Goal: Task Accomplishment & Management: Complete application form

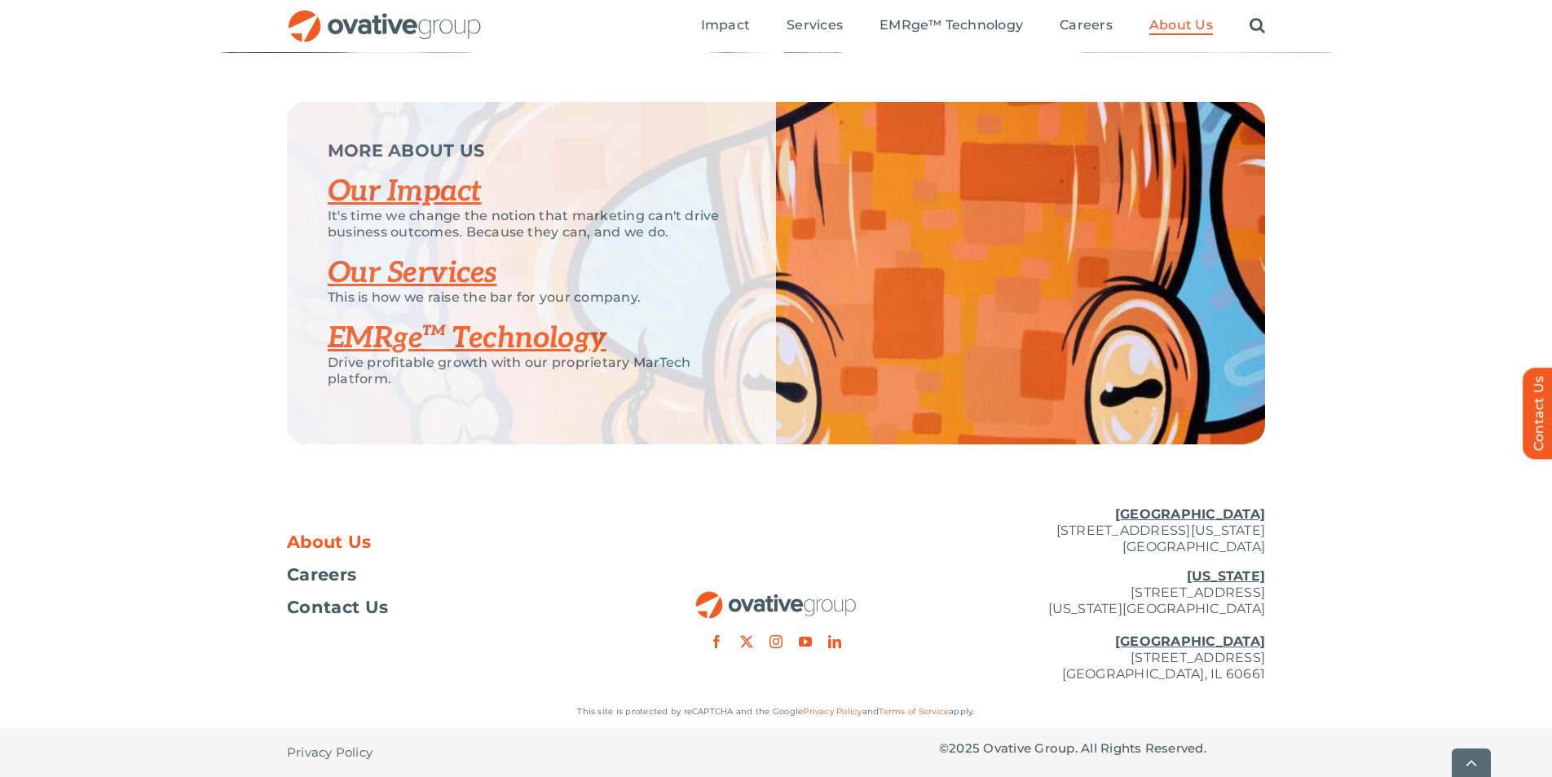
scroll to position [3364, 0]
click at [330, 583] on span "Careers" at bounding box center [321, 574] width 69 height 16
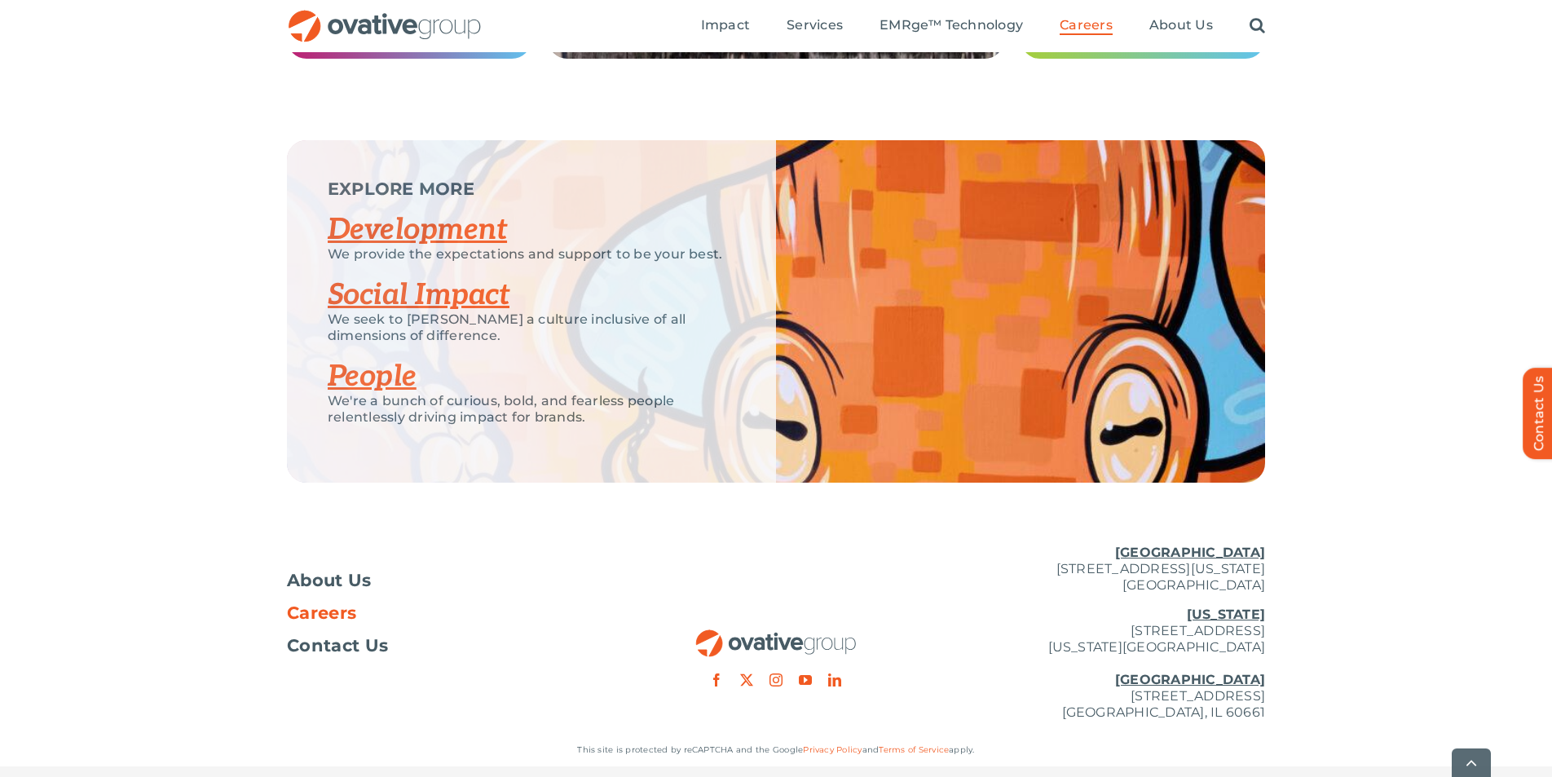
scroll to position [3103, 0]
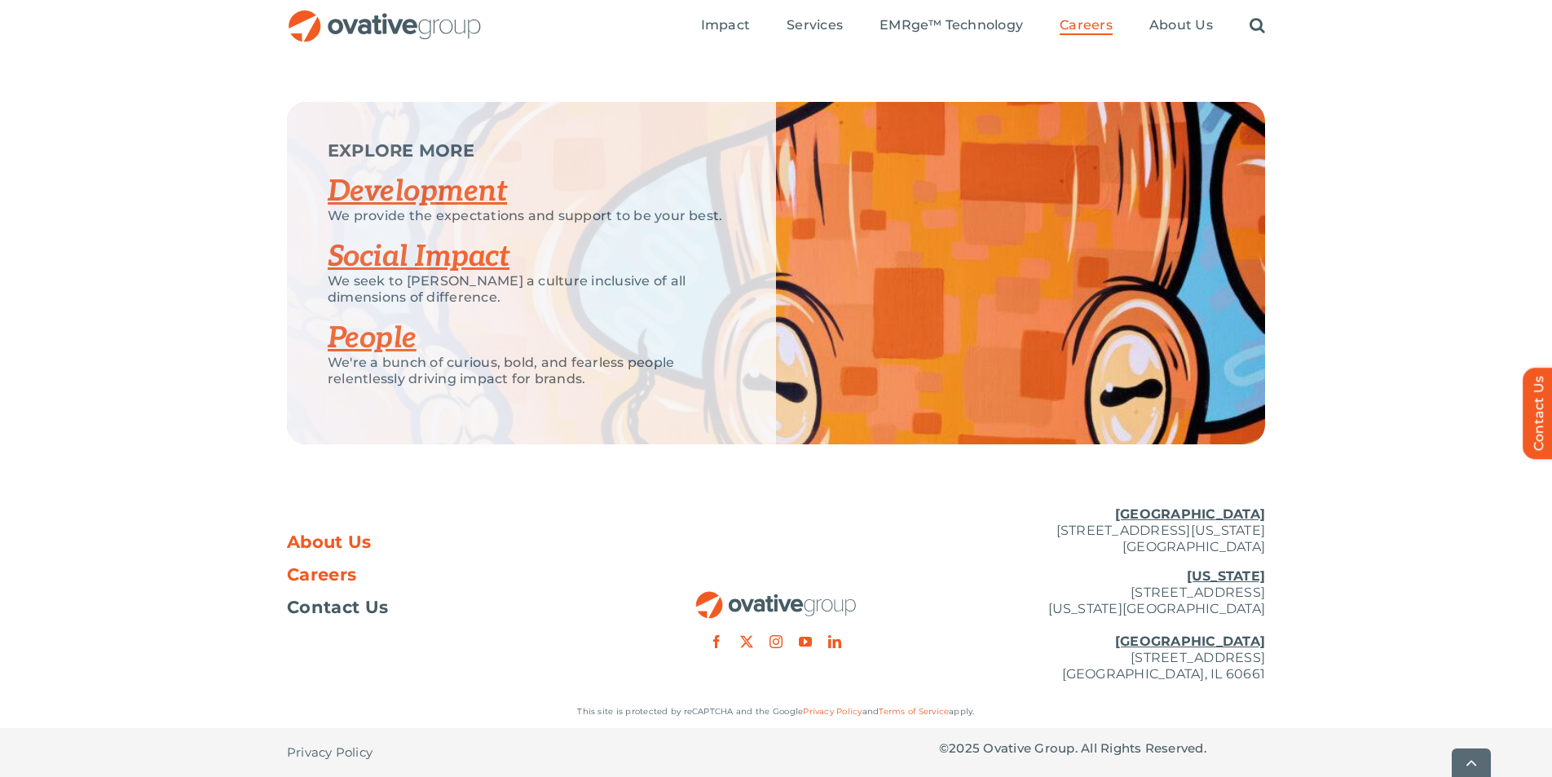
click at [321, 540] on span "About Us" at bounding box center [329, 542] width 85 height 16
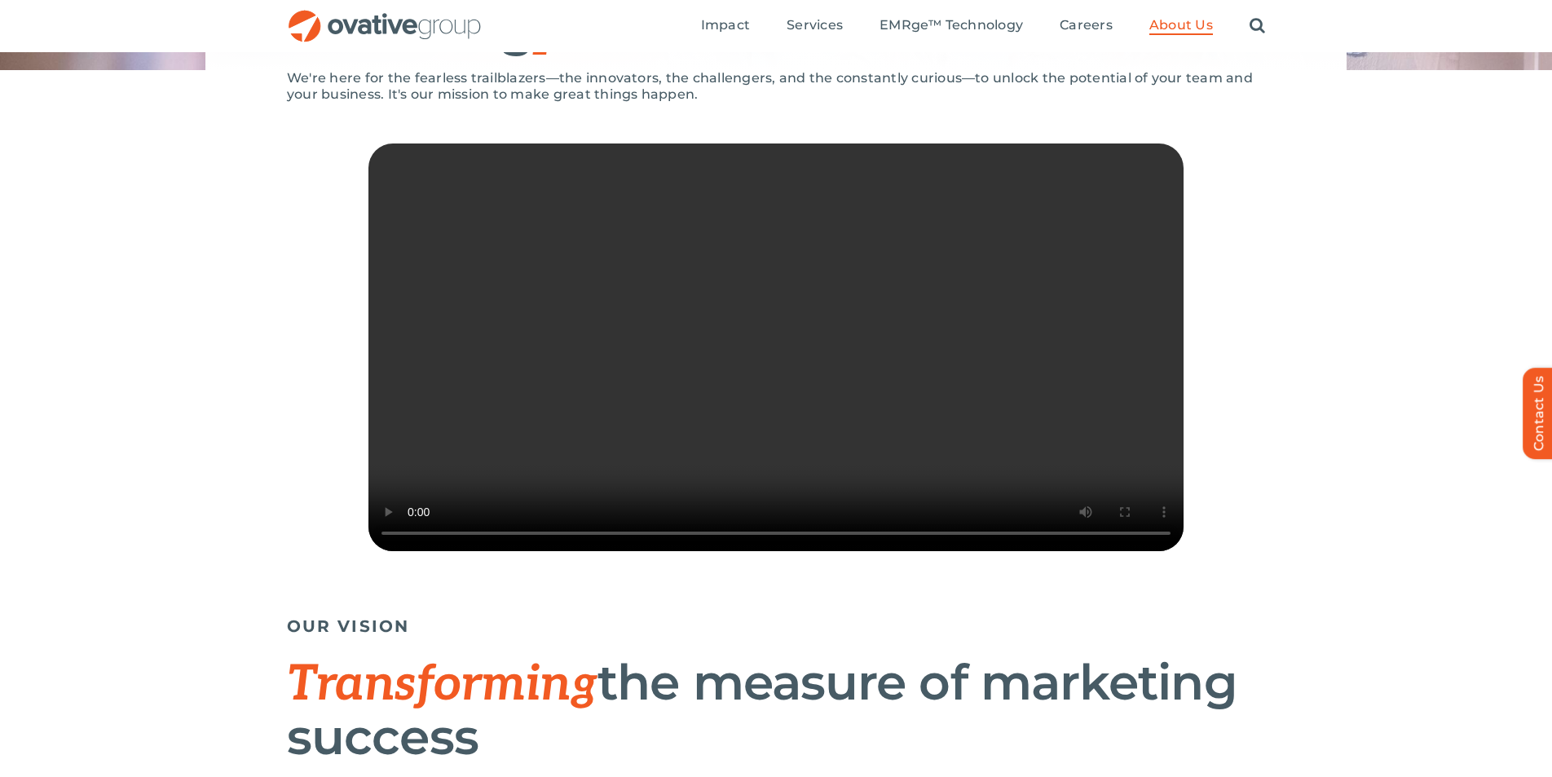
scroll to position [322, 0]
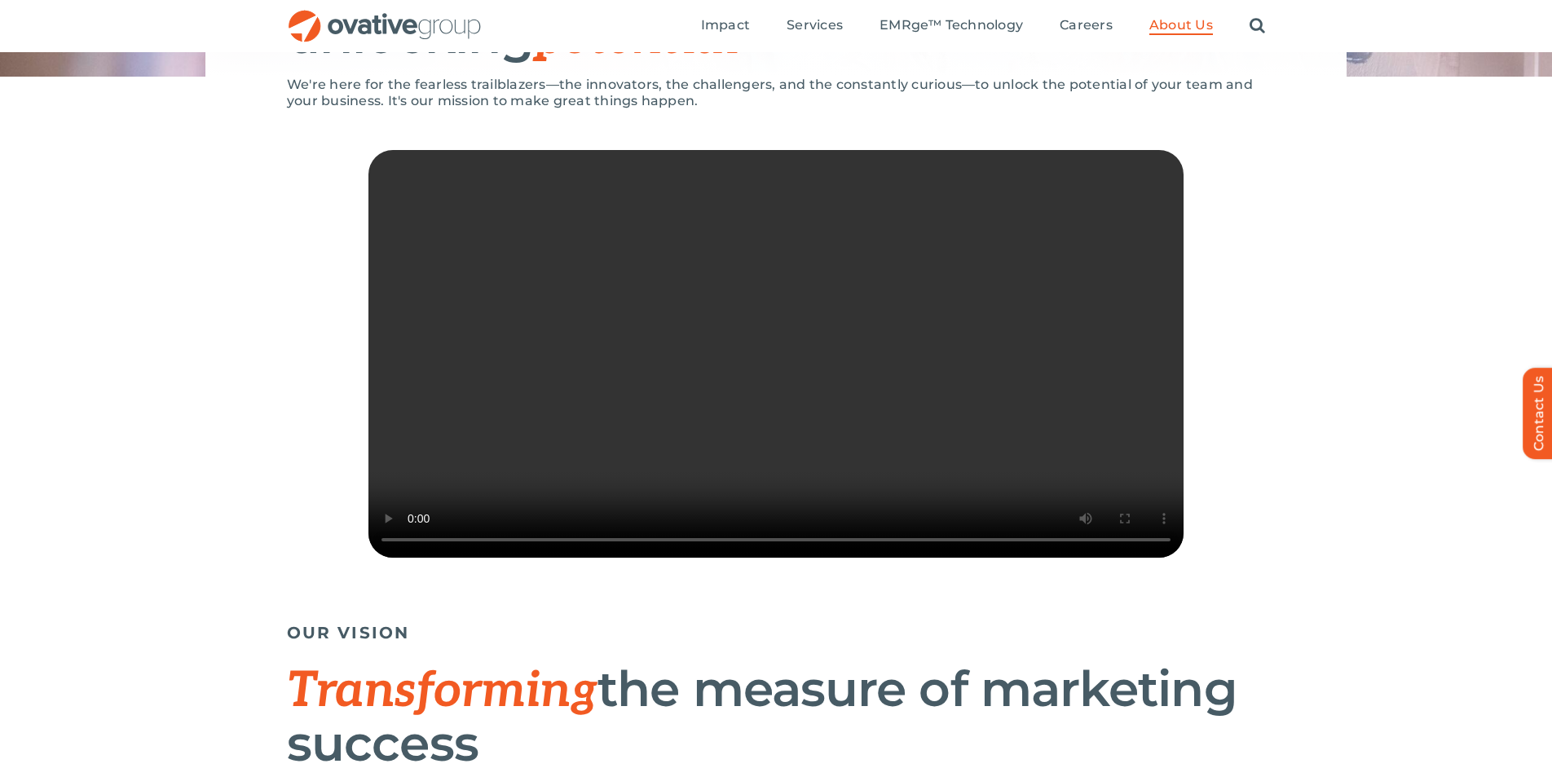
click at [345, 615] on div "We're here for the fearless trailblazers—the innovators, the challengers, and t…" at bounding box center [776, 346] width 1552 height 538
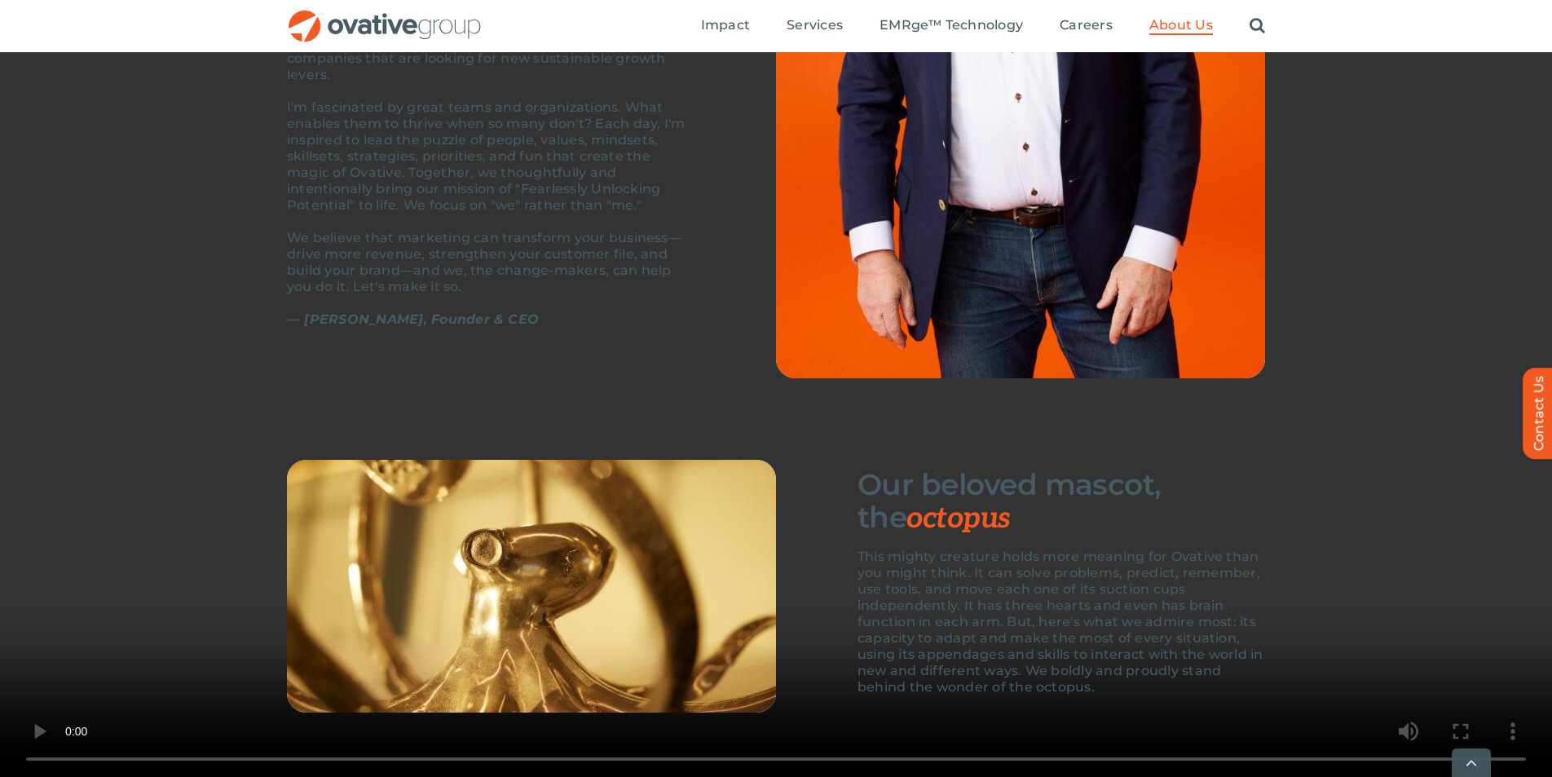
scroll to position [1623, 0]
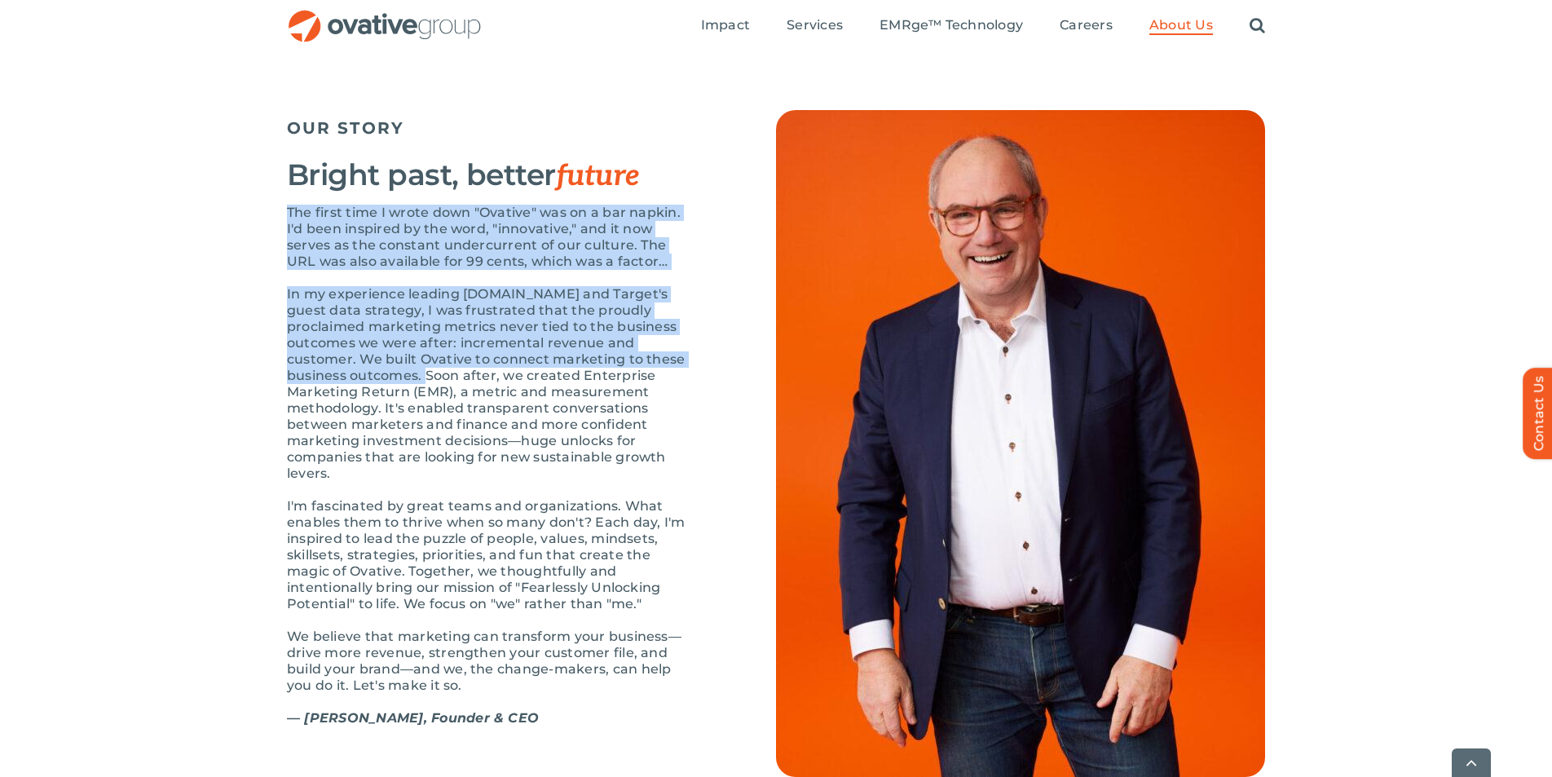
drag, startPoint x: 290, startPoint y: 263, endPoint x: 315, endPoint y: 424, distance: 162.5
click at [315, 424] on div "The first time I wrote down "Ovative" was on a bar napkin. I'd been inspired by…" at bounding box center [491, 474] width 408 height 538
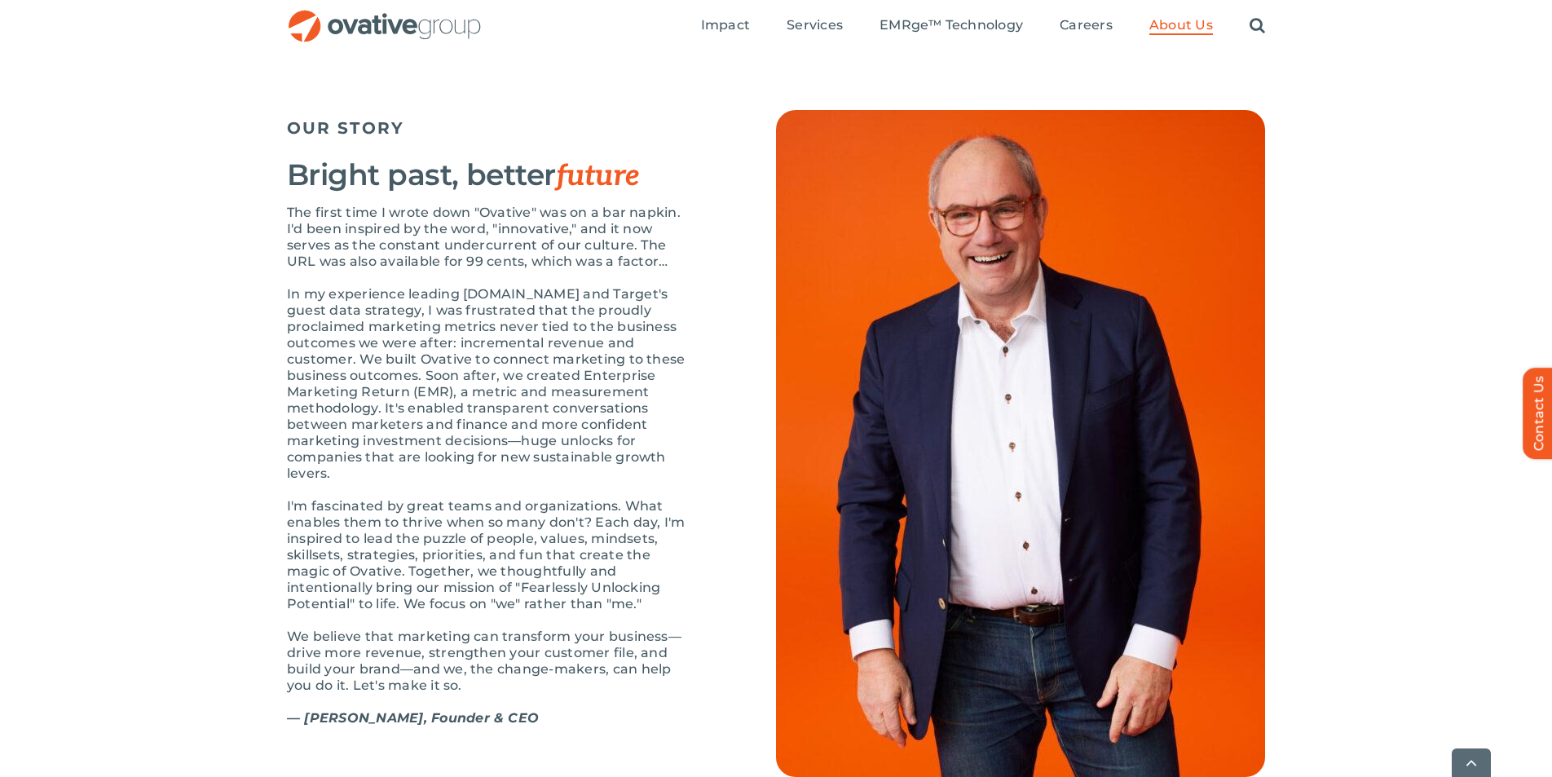
click at [278, 344] on div "OUR STORY Bright past, better future The first time I wrote down "Ovative" was …" at bounding box center [776, 443] width 1552 height 667
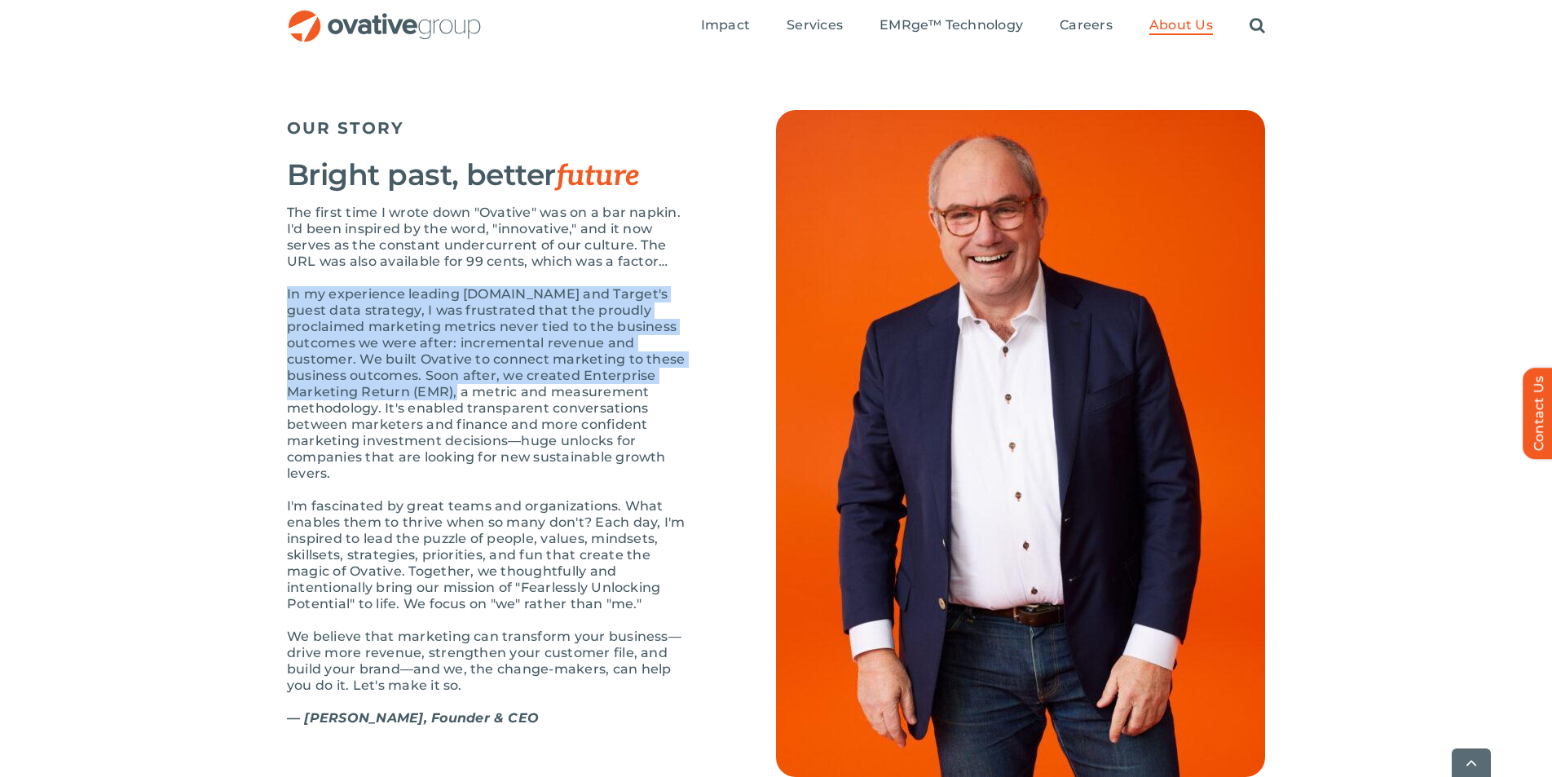
drag, startPoint x: 283, startPoint y: 344, endPoint x: 301, endPoint y: 441, distance: 98.6
click at [301, 441] on div "OUR STORY Bright past, better future The first time I wrote down "Ovative" was …" at bounding box center [776, 443] width 1552 height 667
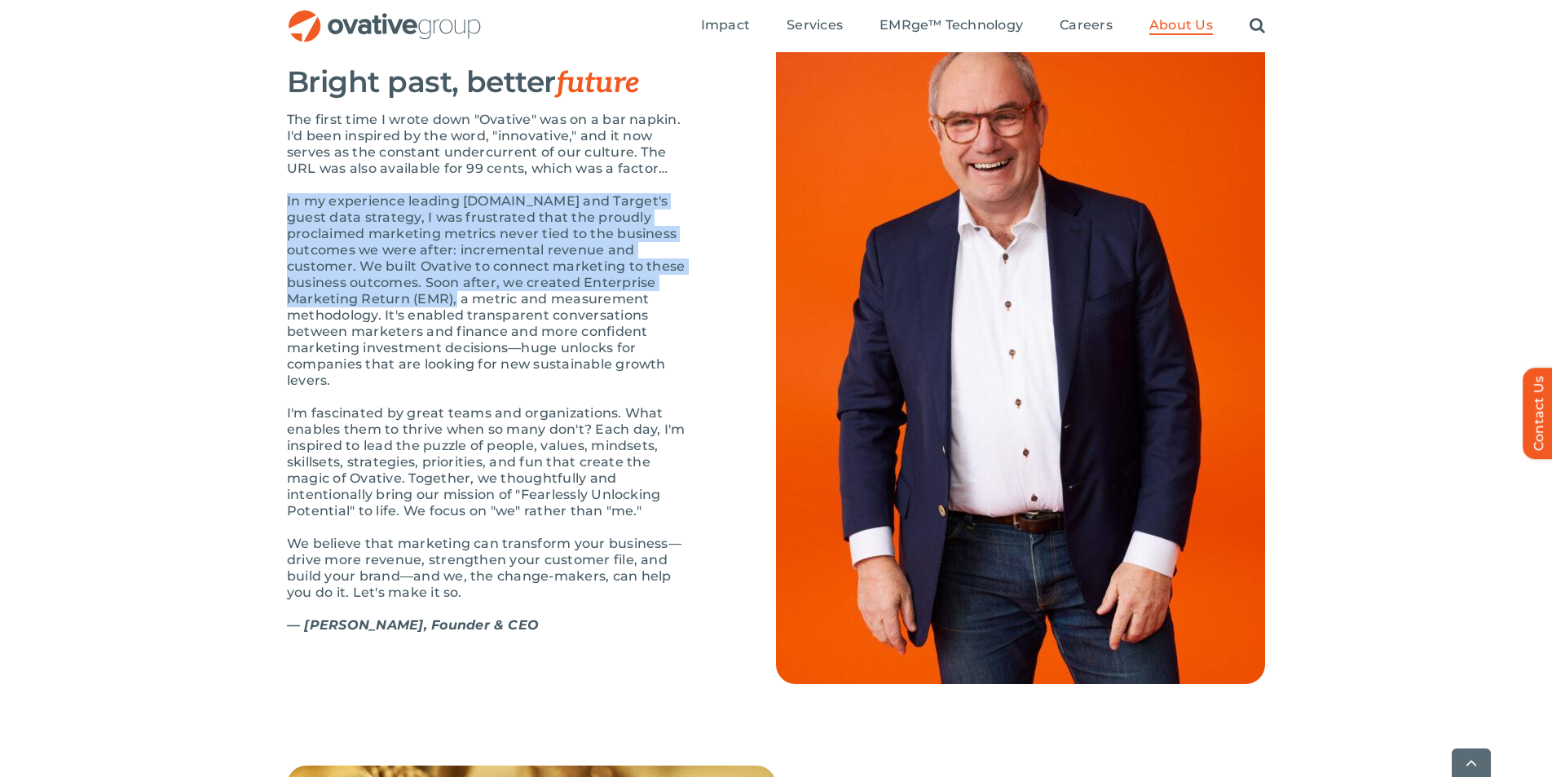
scroll to position [1721, 0]
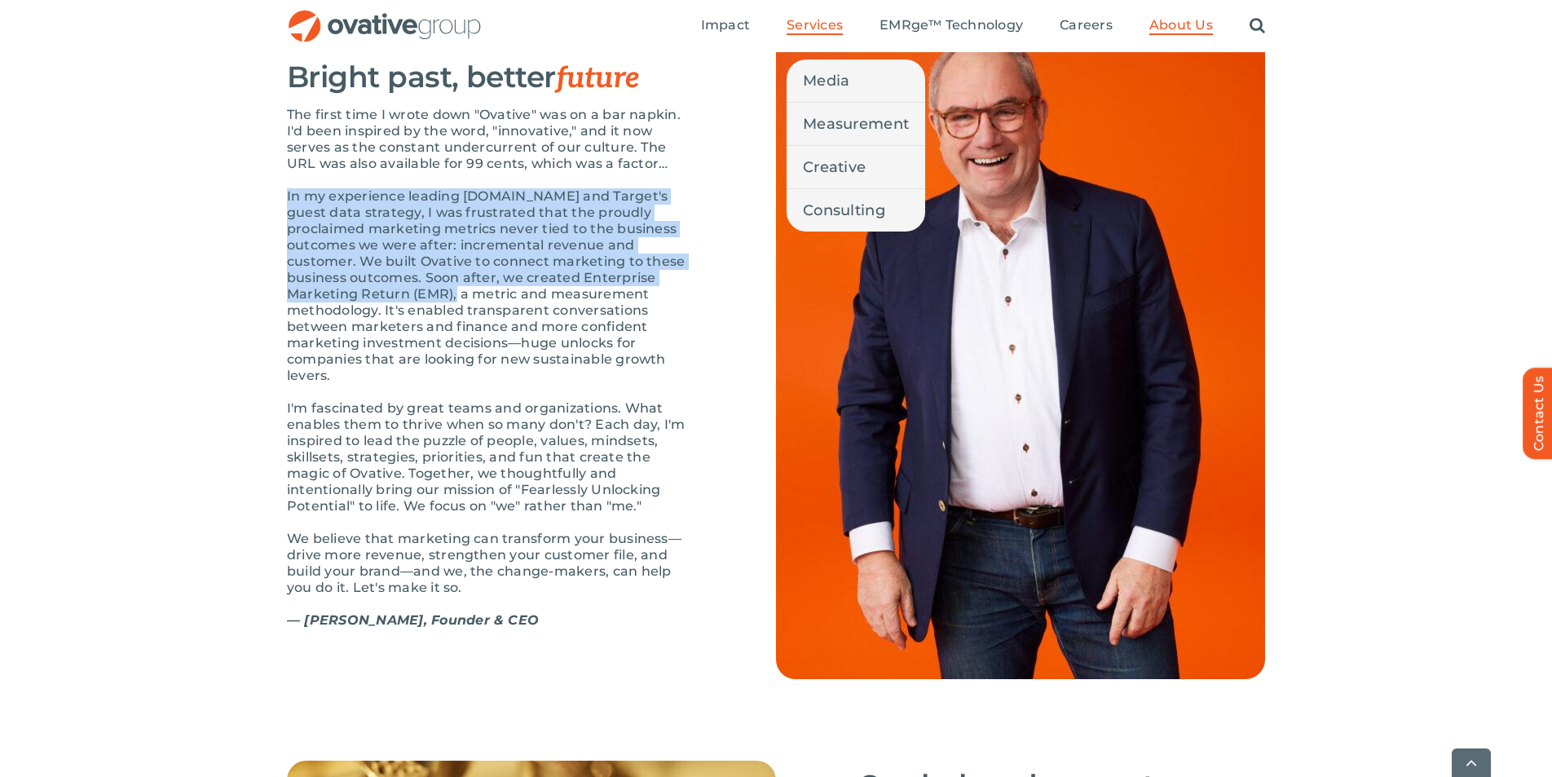
click at [813, 28] on span "Services" at bounding box center [815, 25] width 56 height 16
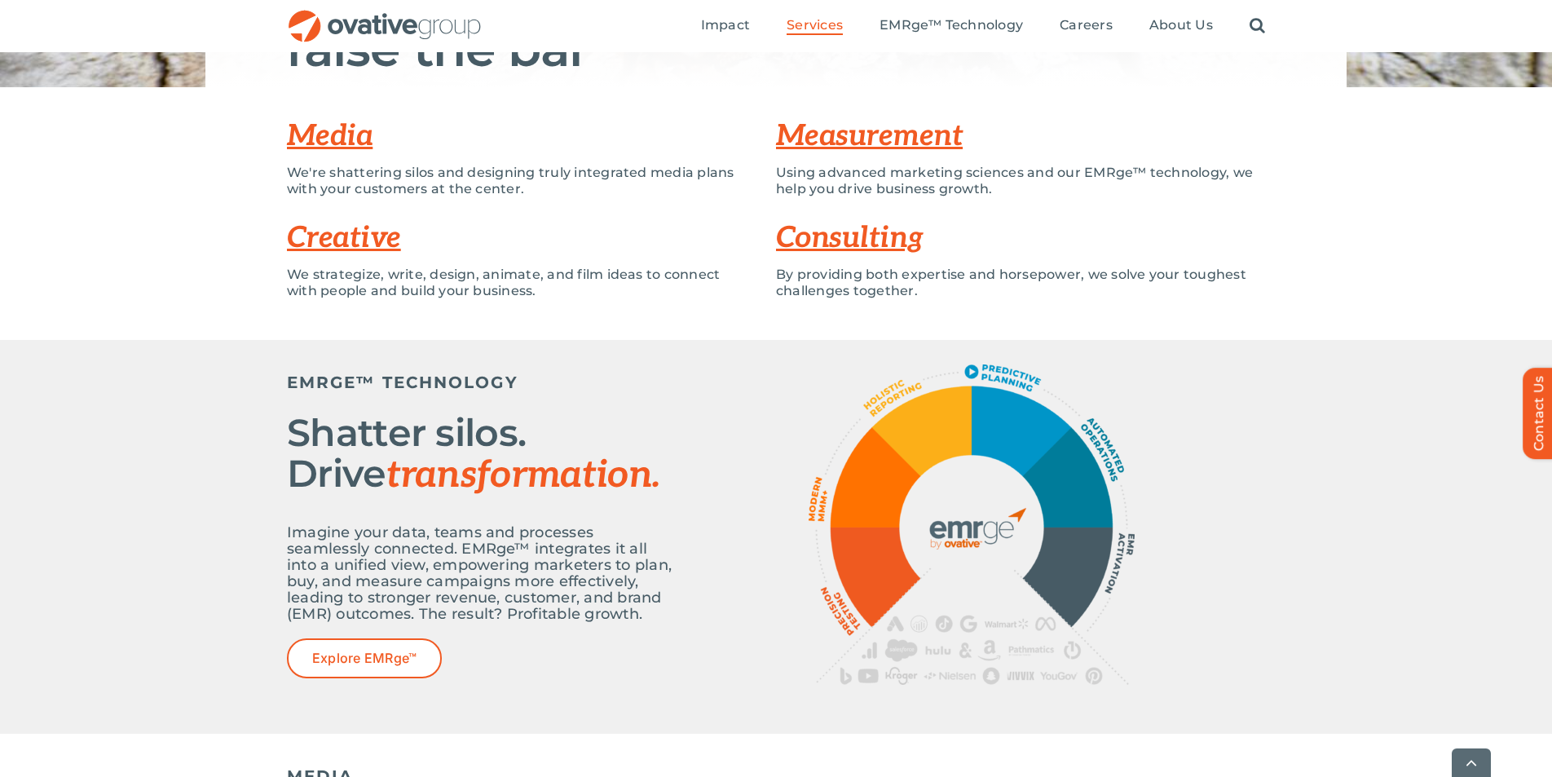
scroll to position [312, 0]
click at [365, 245] on link "Creative" at bounding box center [344, 237] width 114 height 36
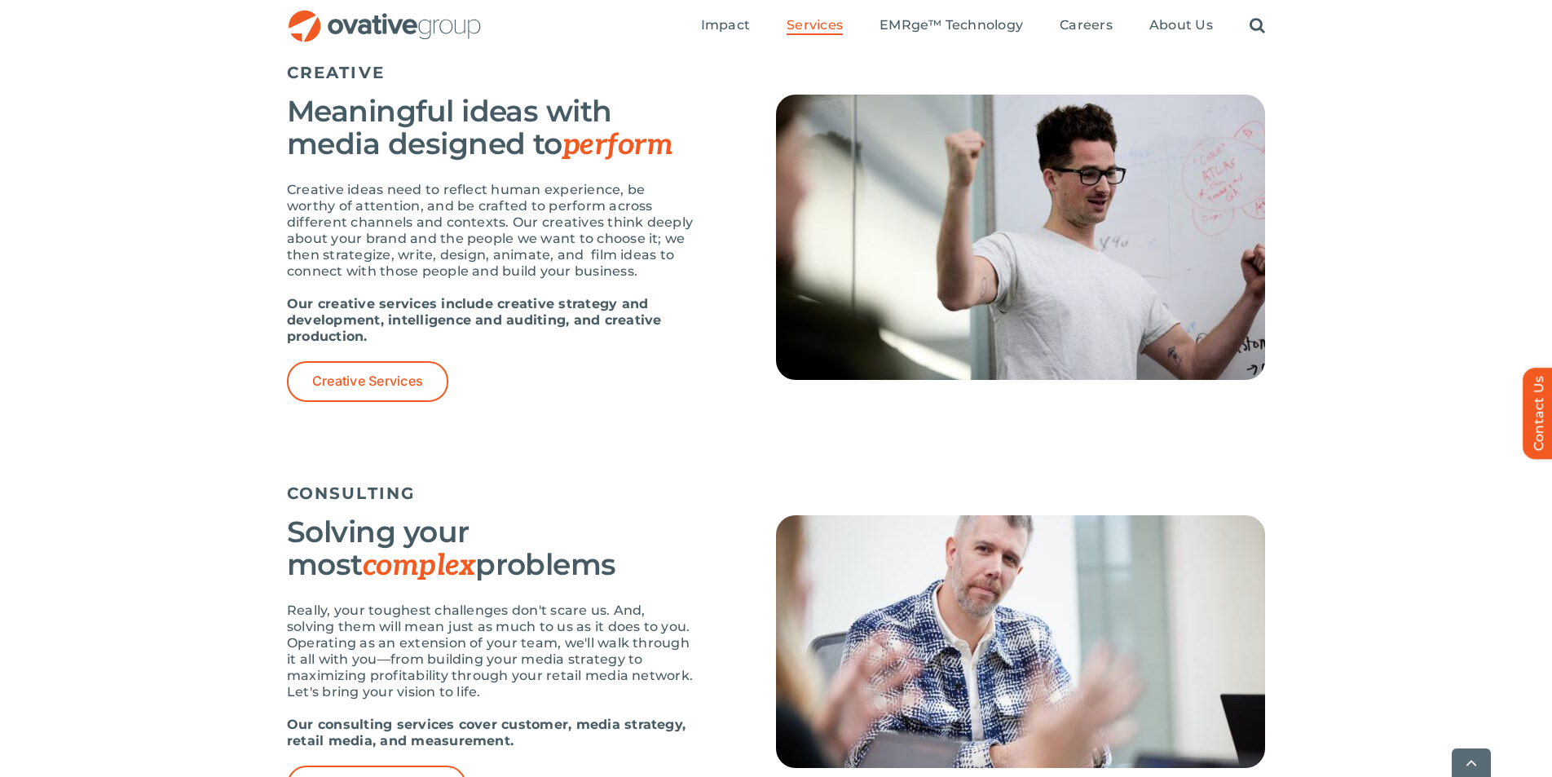
scroll to position [1853, 0]
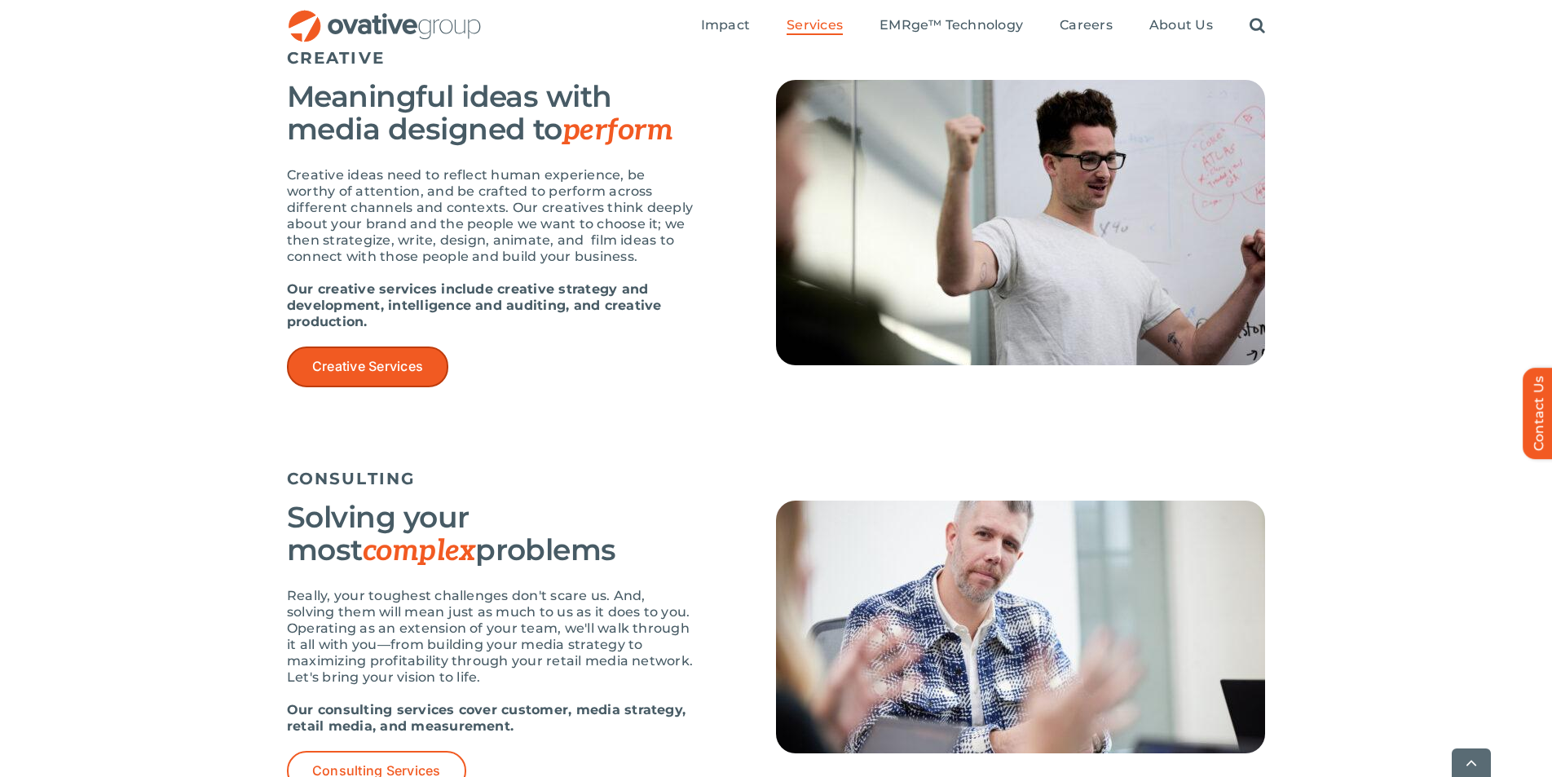
click at [346, 355] on link "Creative Services" at bounding box center [367, 366] width 161 height 40
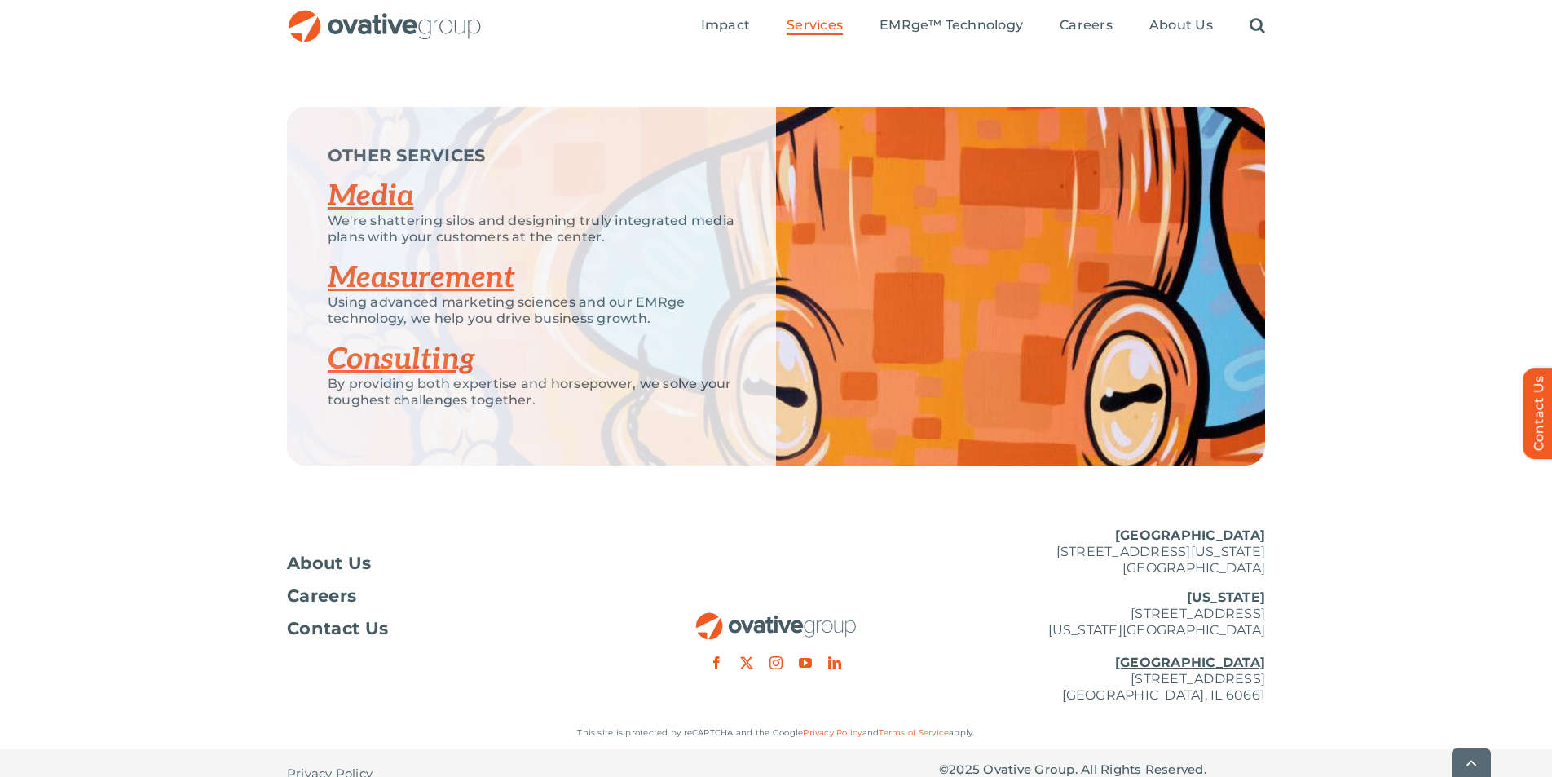
scroll to position [2471, 0]
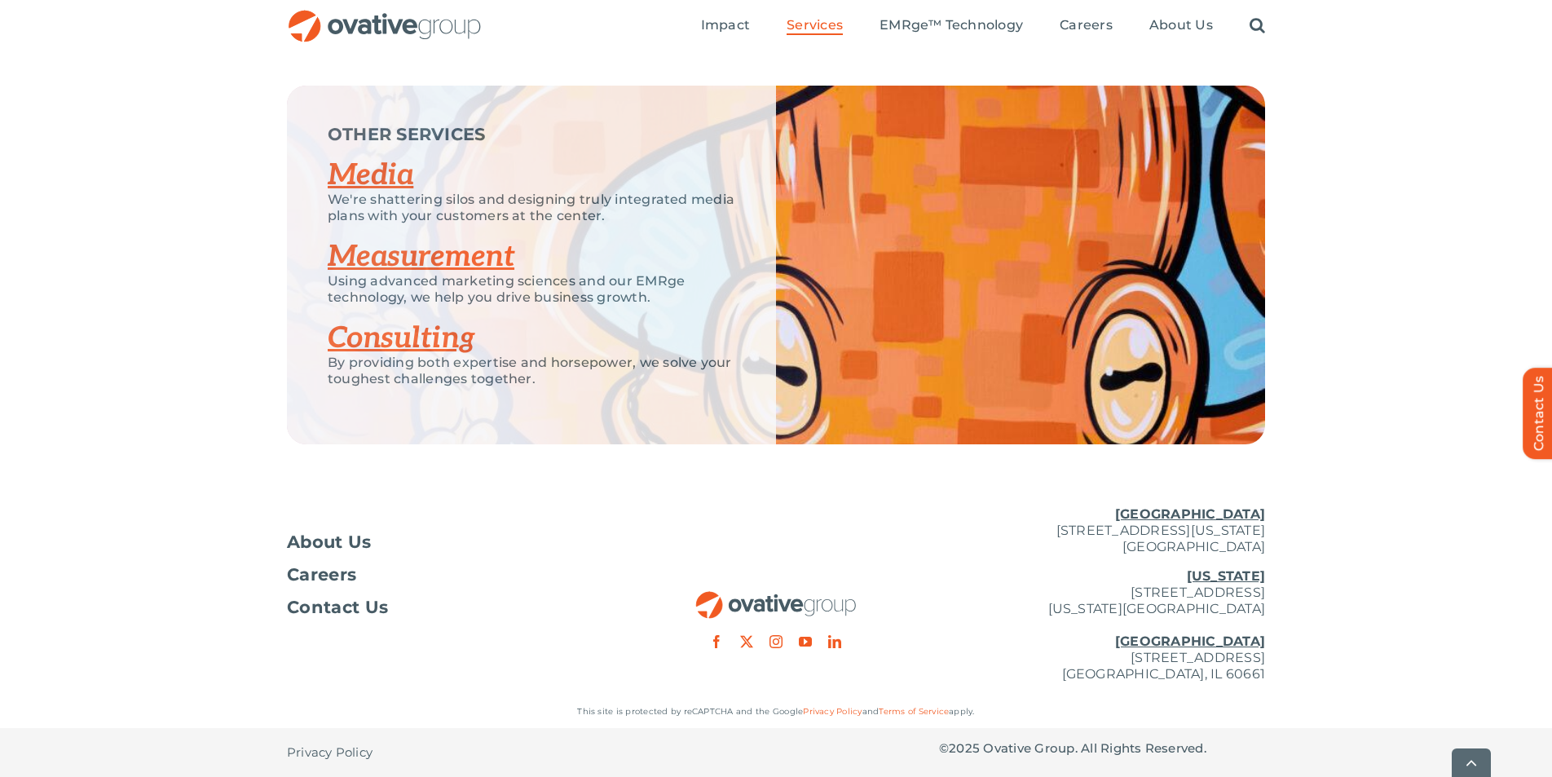
drag, startPoint x: 1270, startPoint y: 659, endPoint x: 1009, endPoint y: 658, distance: 260.8
click at [1009, 657] on div "About Us Careers Contact Us Minneapolis 729 Washington Avenue N, Suite 1000 Min…" at bounding box center [776, 594] width 1552 height 202
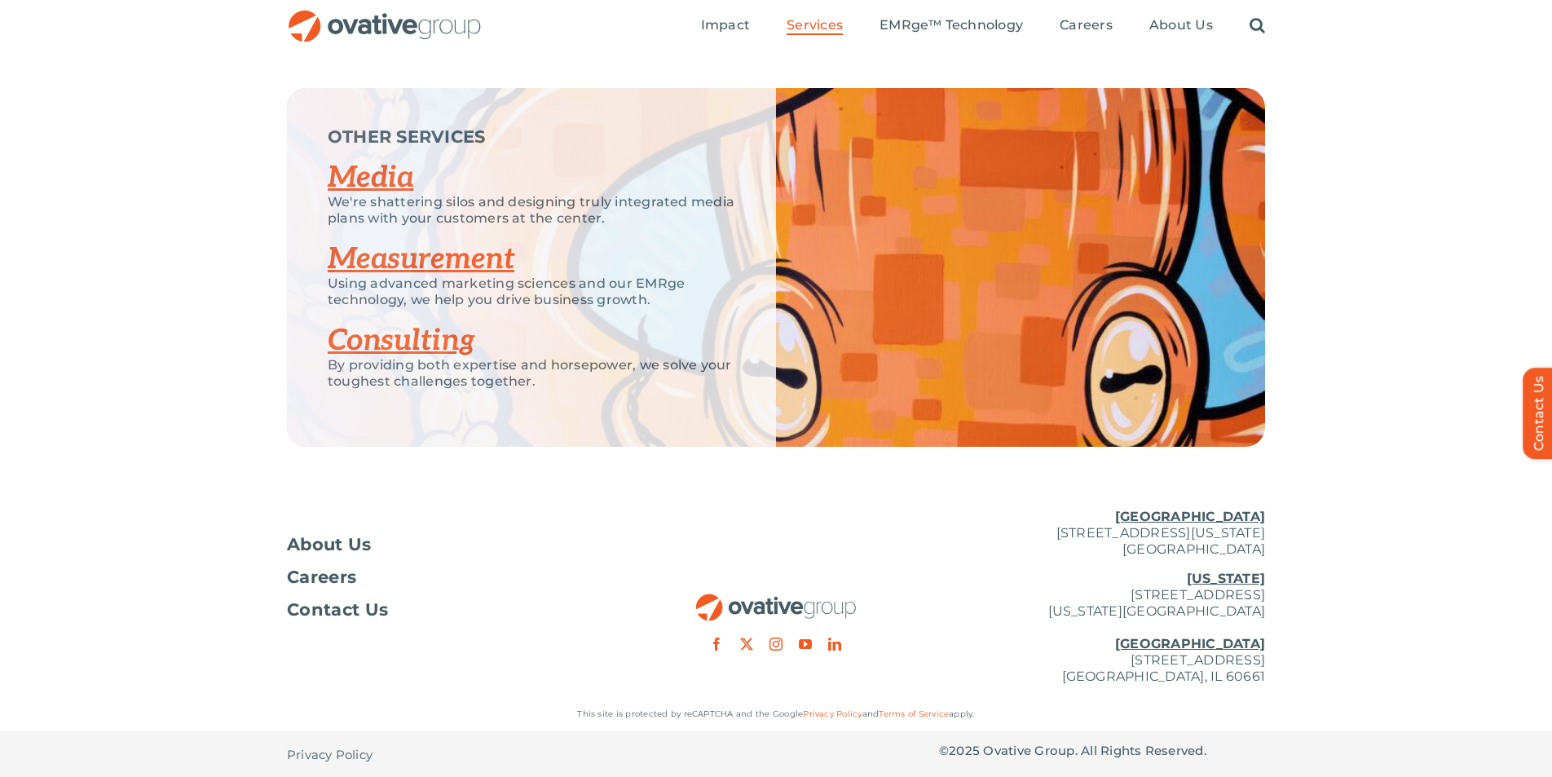
copy p "[STREET_ADDRESS]"
click at [346, 547] on span "About Us" at bounding box center [329, 544] width 85 height 16
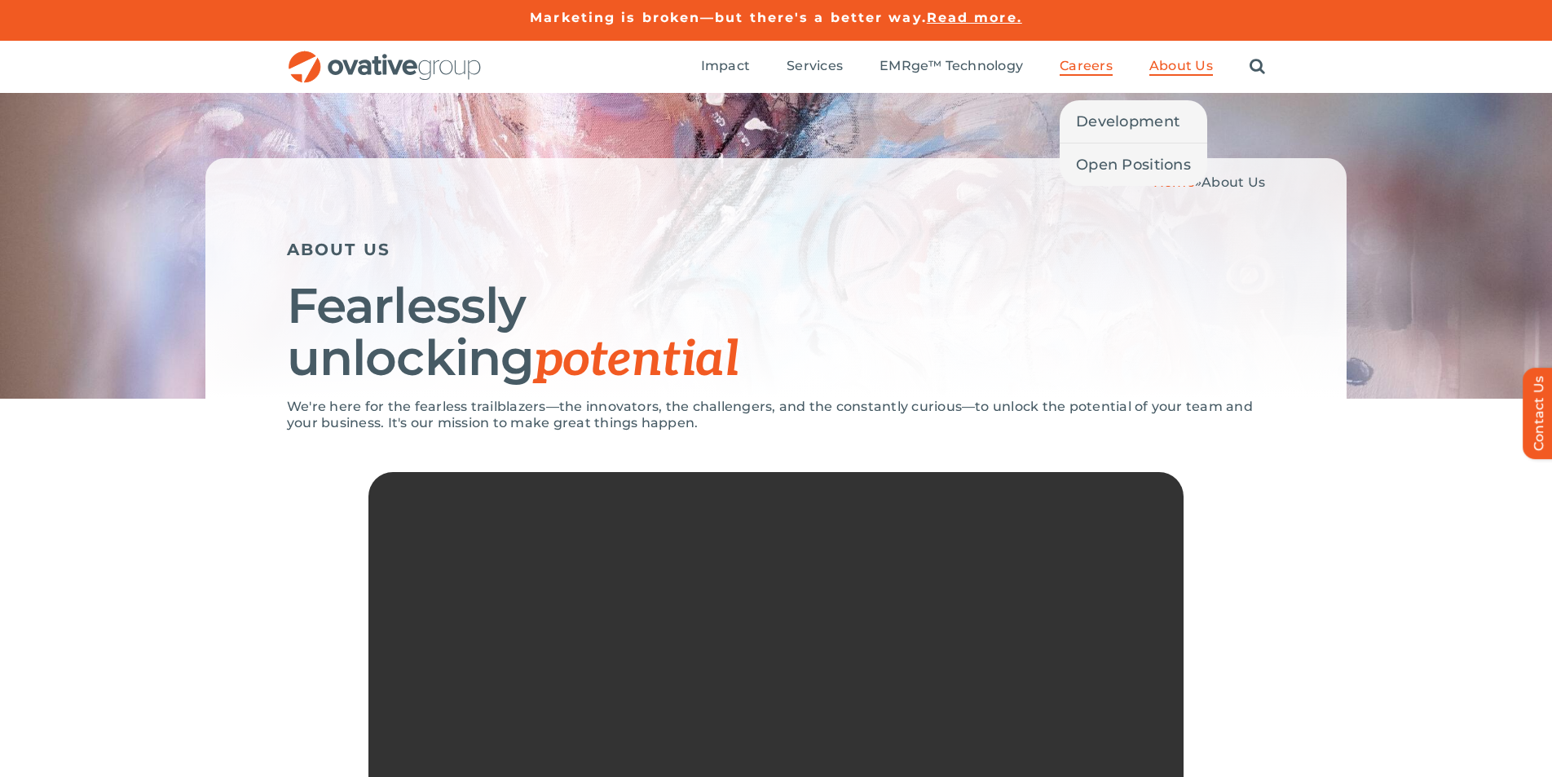
click at [1079, 64] on span "Careers" at bounding box center [1086, 66] width 53 height 16
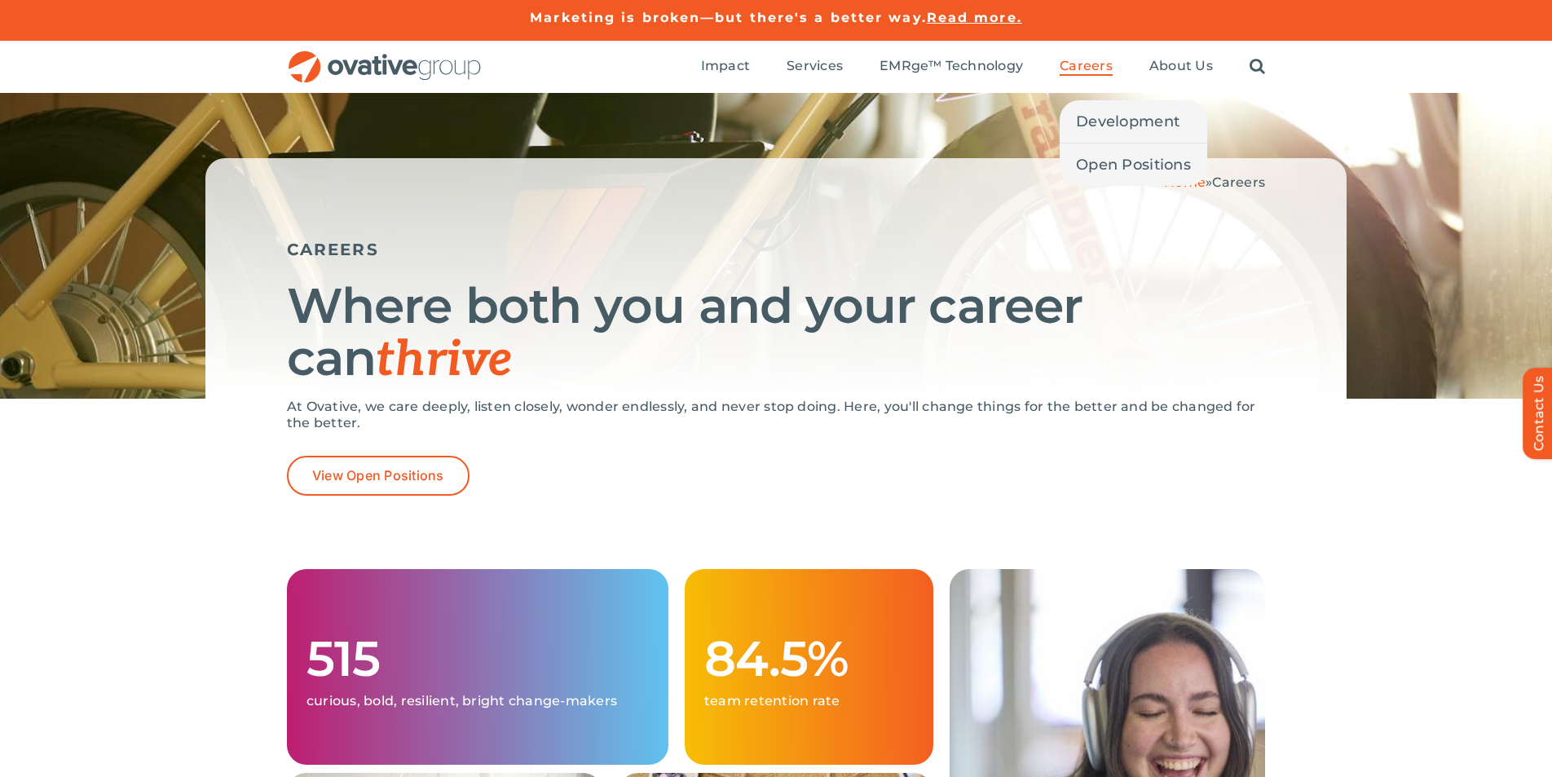
click at [1079, 64] on span "Careers" at bounding box center [1086, 66] width 53 height 16
click at [1093, 157] on span "Open Positions" at bounding box center [1133, 164] width 115 height 23
